Goal: Transaction & Acquisition: Book appointment/travel/reservation

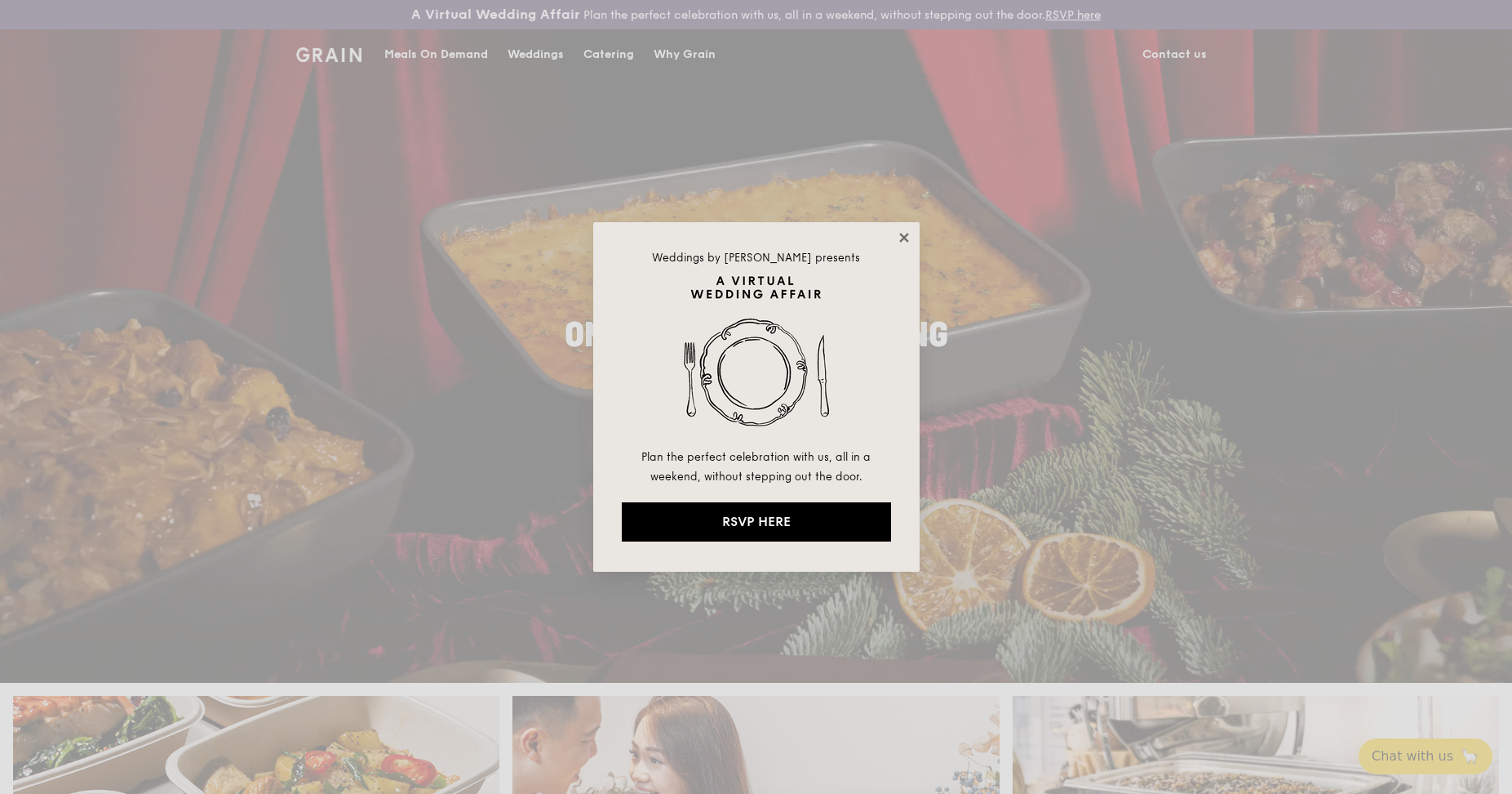
click at [904, 240] on icon at bounding box center [903, 237] width 14 height 14
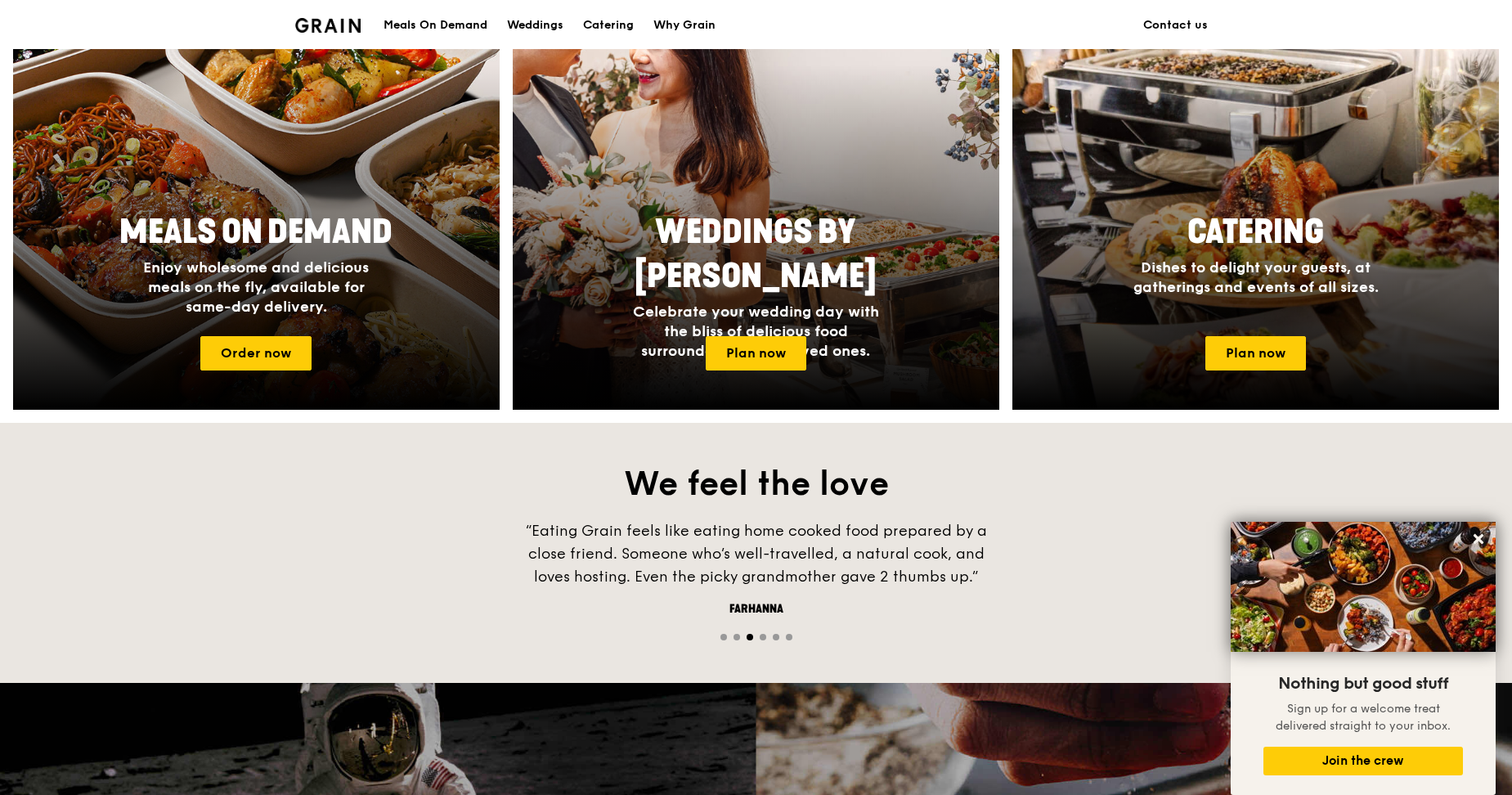
scroll to position [629, 0]
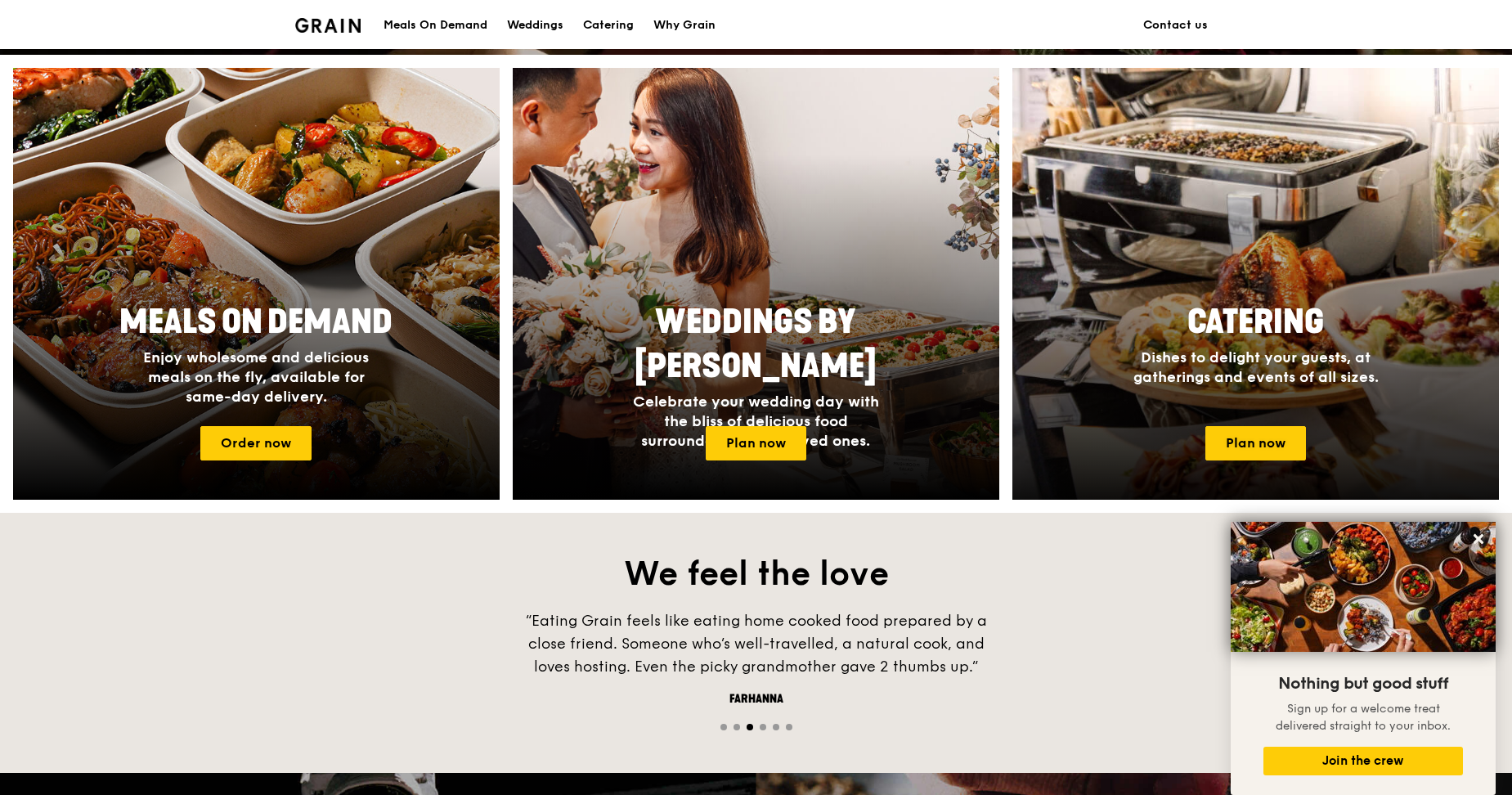
click at [1220, 307] on span "Catering" at bounding box center [1255, 322] width 137 height 39
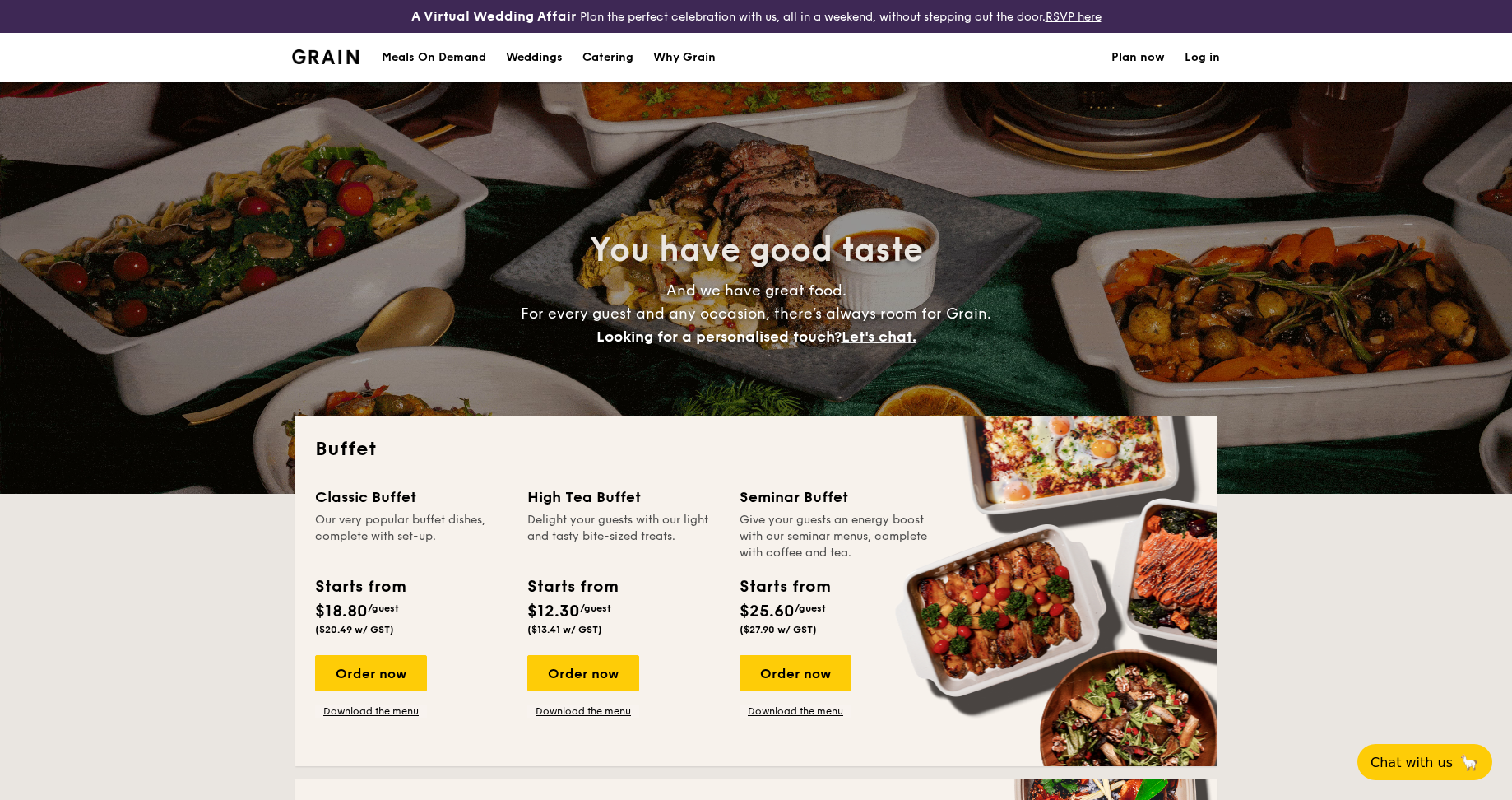
select select
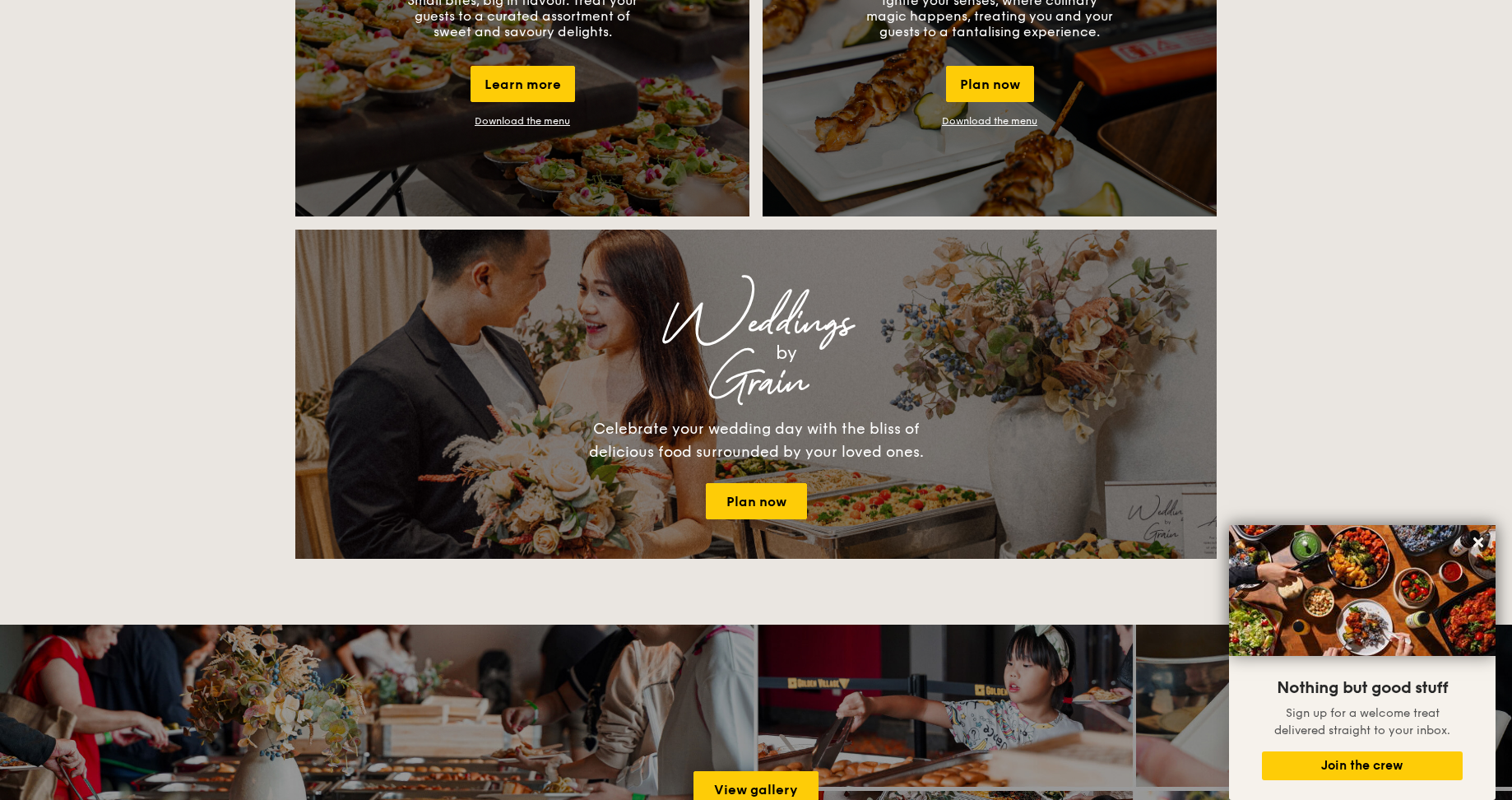
scroll to position [1441, 0]
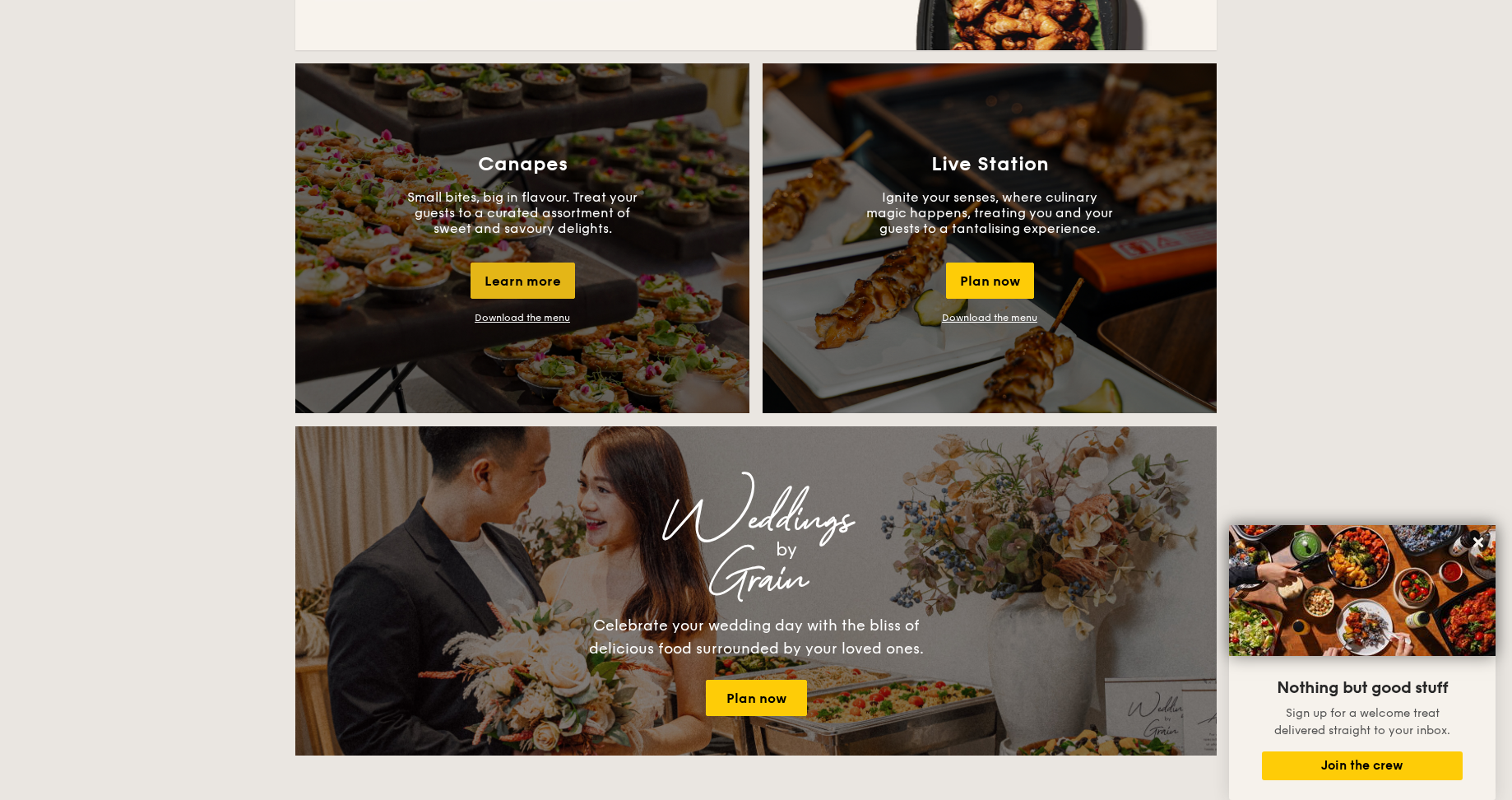
click at [533, 282] on div "Learn more" at bounding box center [522, 281] width 105 height 37
